Goal: Information Seeking & Learning: Learn about a topic

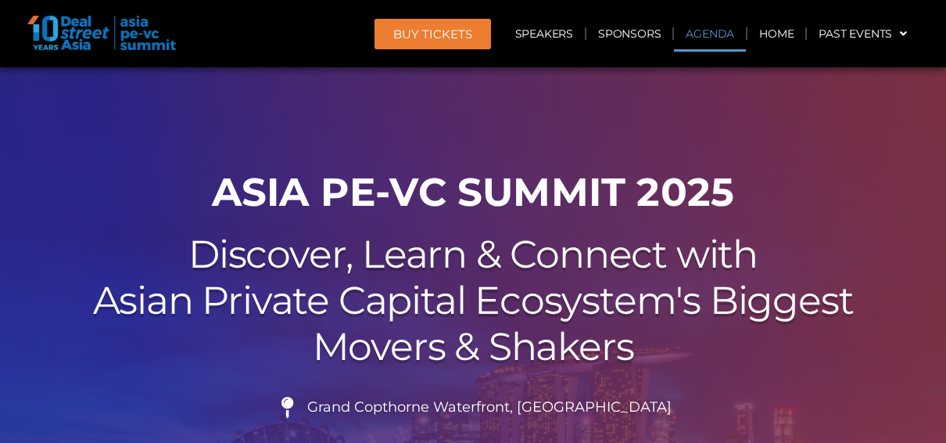
click at [707, 30] on link "Agenda" at bounding box center [710, 34] width 72 height 36
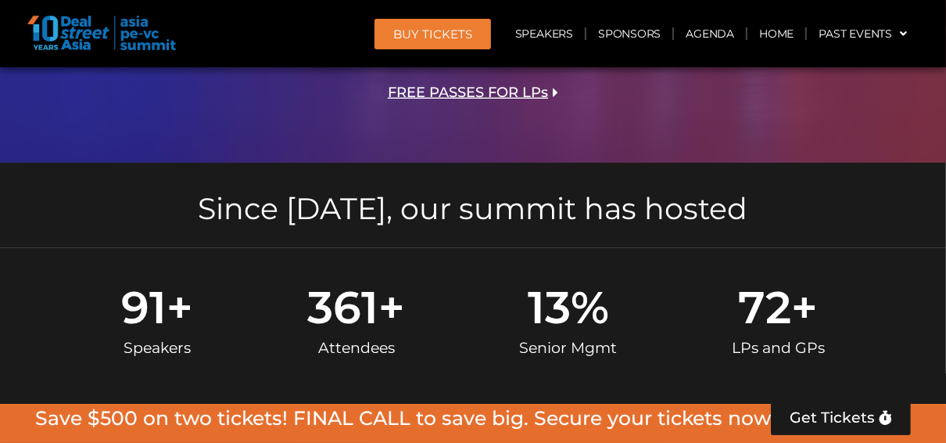
scroll to position [831, 0]
